Goal: Transaction & Acquisition: Purchase product/service

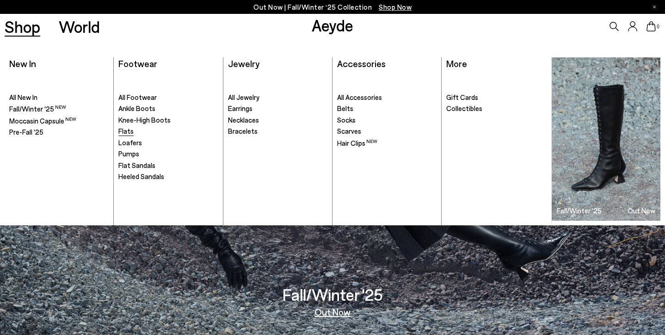
click at [125, 133] on span "Flats" at bounding box center [125, 131] width 15 height 8
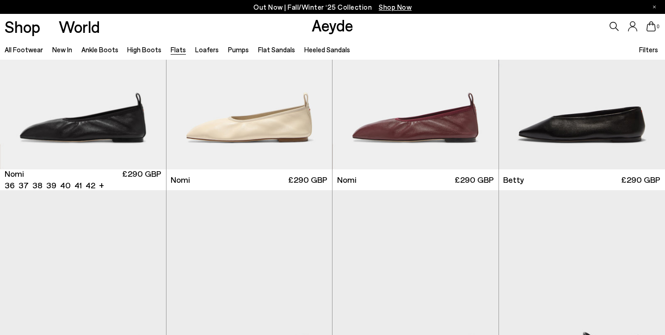
scroll to position [557, 0]
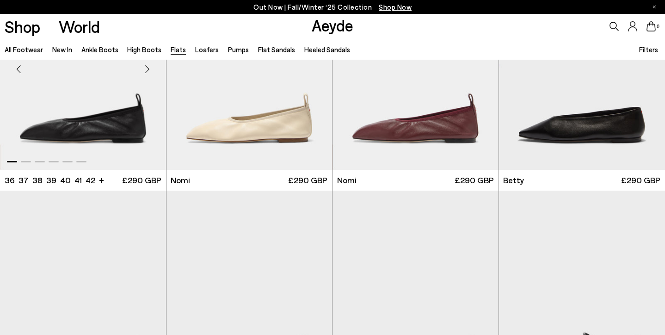
click at [147, 69] on div "Next slide" at bounding box center [148, 69] width 28 height 28
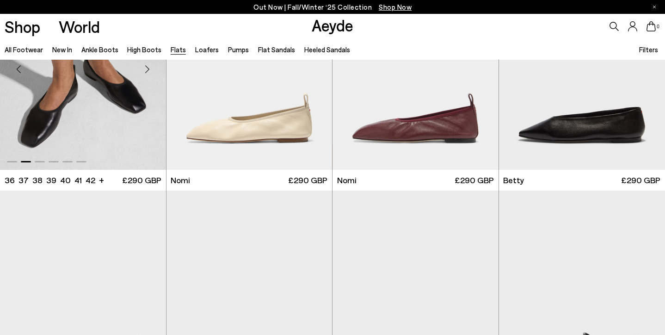
click at [147, 69] on div "Next slide" at bounding box center [148, 69] width 28 height 28
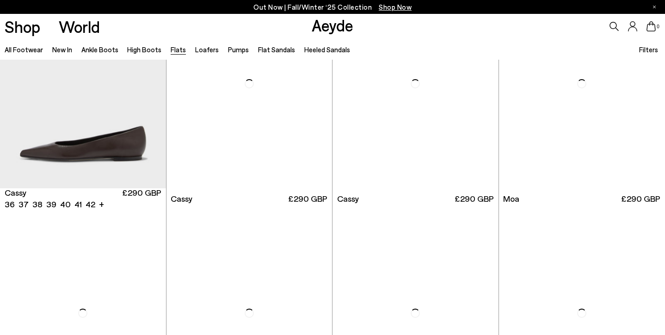
scroll to position [1455, 0]
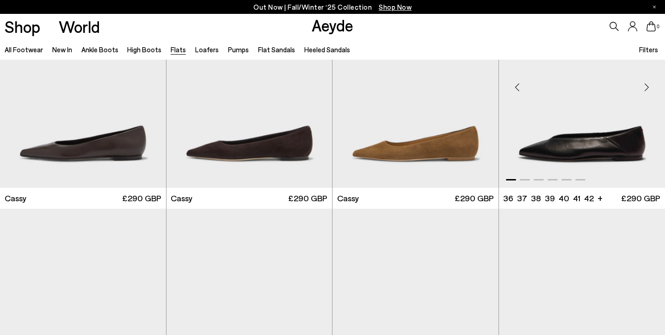
click at [646, 87] on div "Next slide" at bounding box center [646, 87] width 28 height 28
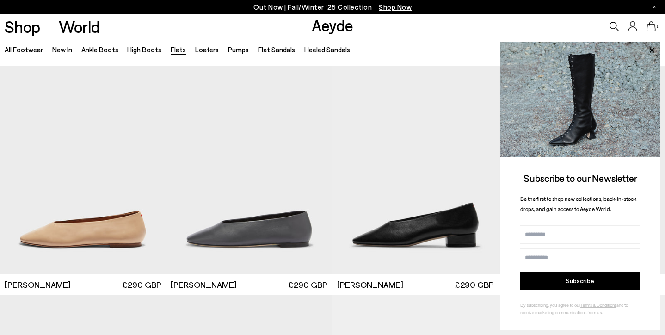
scroll to position [2568, 0]
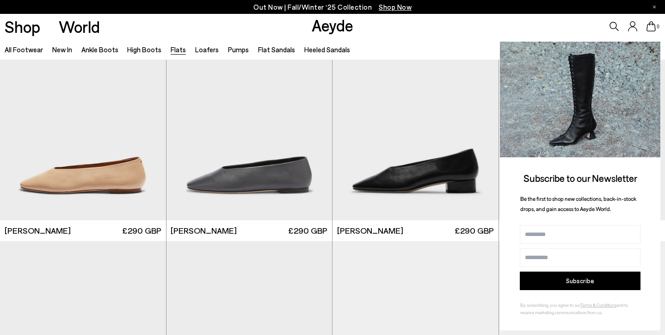
click at [651, 50] on icon at bounding box center [651, 50] width 5 height 5
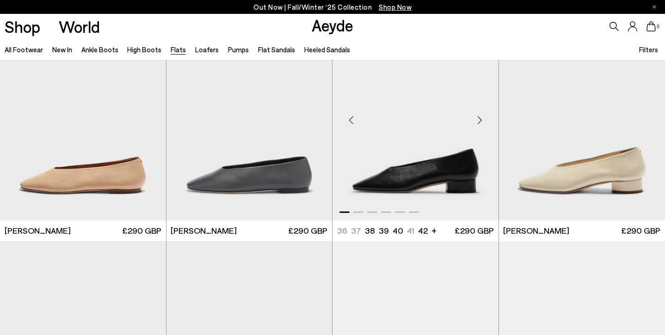
click at [483, 118] on div "Next slide" at bounding box center [480, 120] width 28 height 28
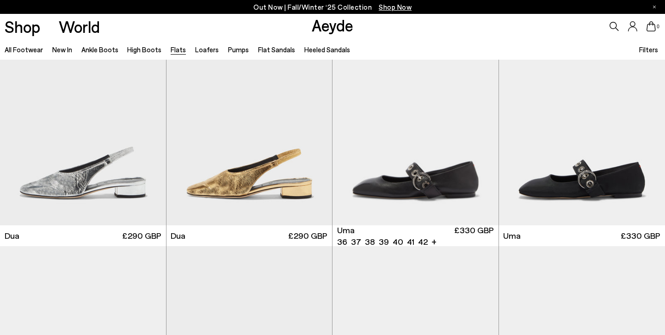
scroll to position [3727, 0]
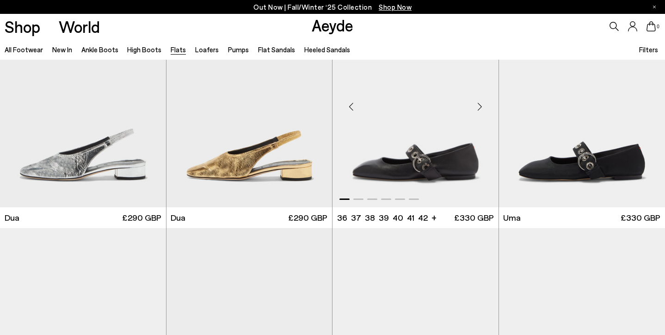
click at [481, 104] on div "Next slide" at bounding box center [480, 107] width 28 height 28
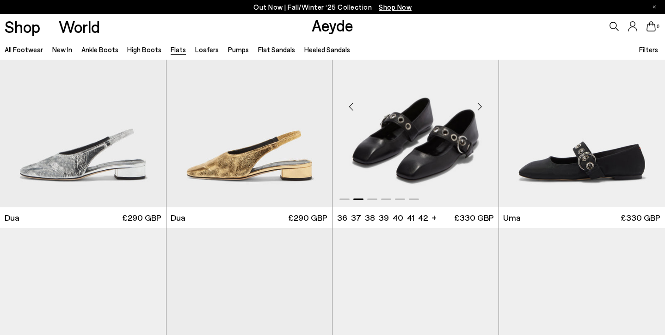
click at [481, 104] on div "Next slide" at bounding box center [480, 107] width 28 height 28
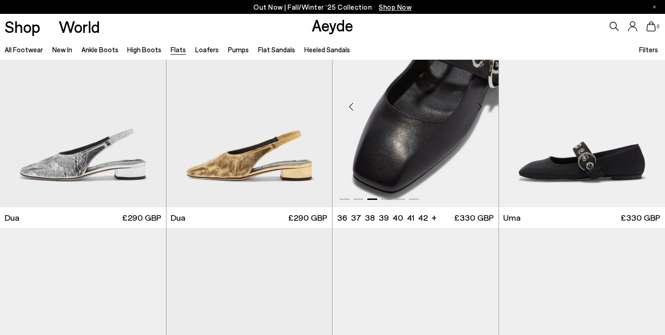
click at [481, 104] on div "Next slide" at bounding box center [480, 107] width 28 height 28
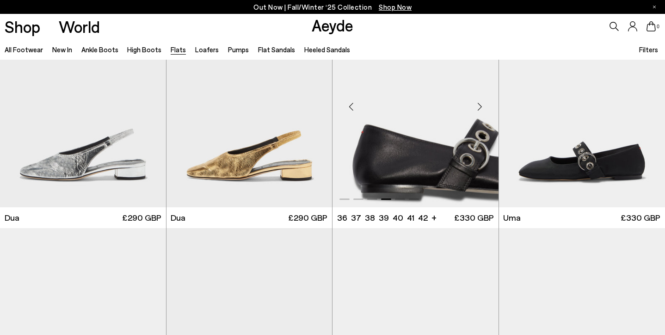
click at [481, 104] on div "Next slide" at bounding box center [480, 107] width 28 height 28
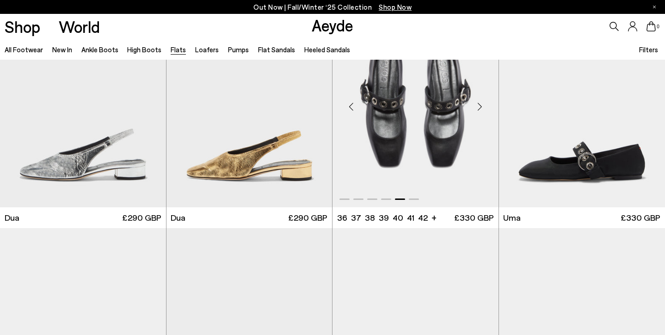
click at [481, 104] on div "Next slide" at bounding box center [480, 107] width 28 height 28
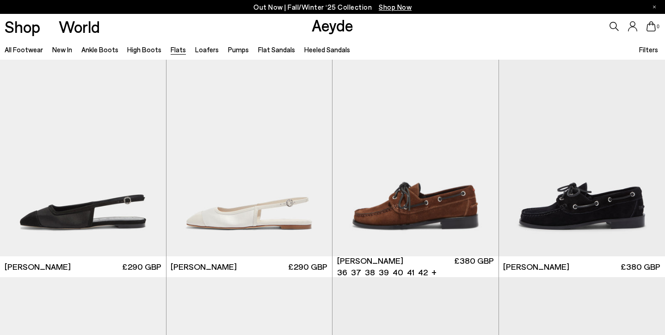
scroll to position [4392, 0]
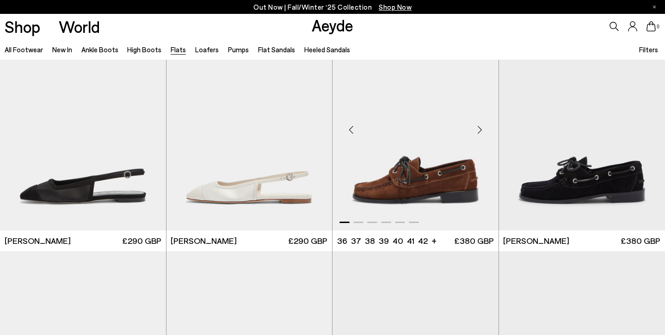
click at [480, 133] on div "Next slide" at bounding box center [480, 130] width 28 height 28
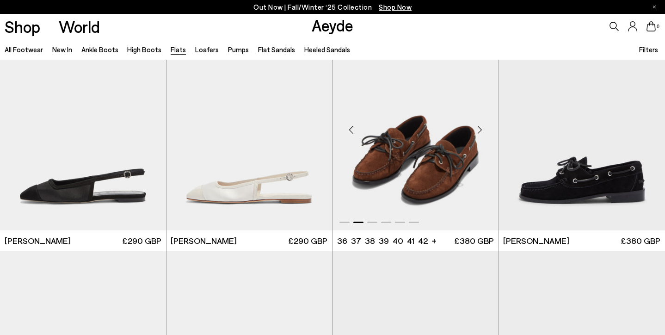
click at [480, 133] on div "Next slide" at bounding box center [480, 130] width 28 height 28
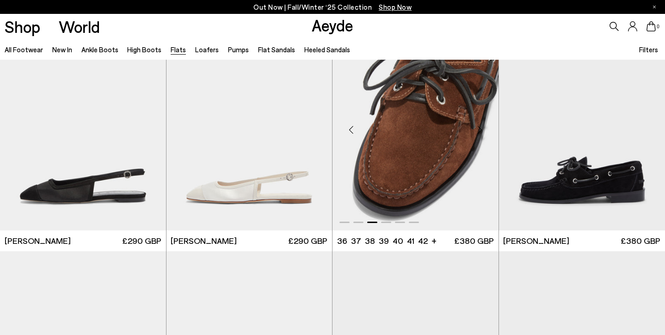
click at [480, 133] on div "Next slide" at bounding box center [480, 130] width 28 height 28
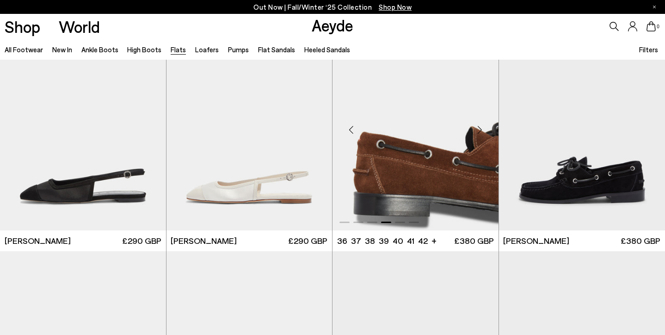
click at [480, 133] on div "Next slide" at bounding box center [480, 130] width 28 height 28
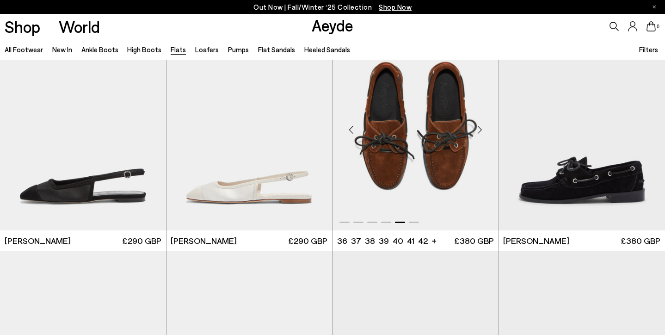
click at [480, 133] on div "Next slide" at bounding box center [480, 130] width 28 height 28
